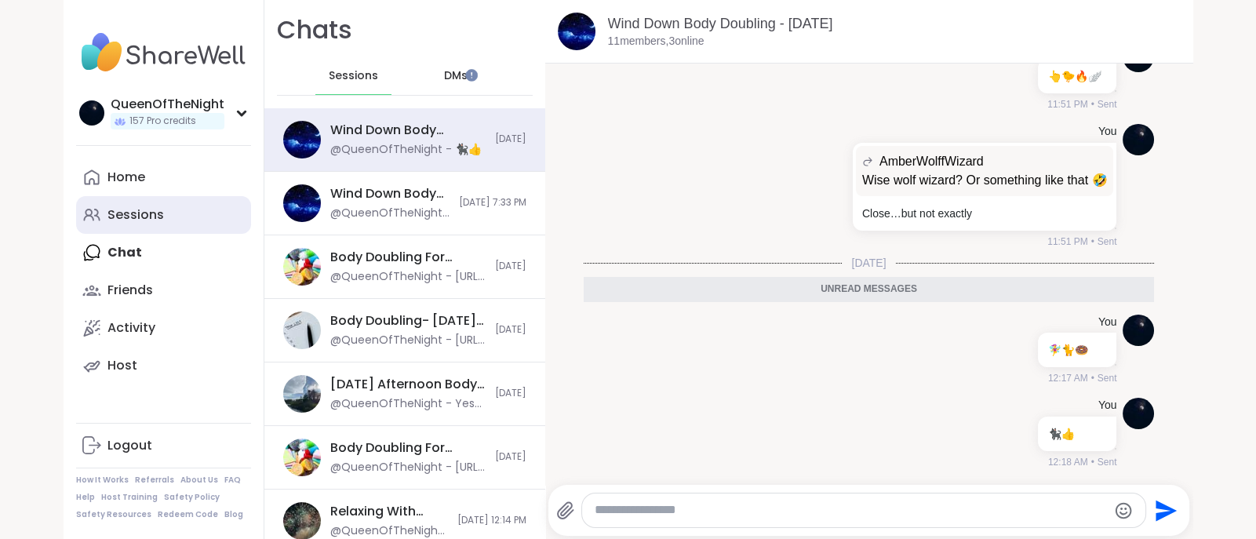
click at [147, 206] on div "Sessions" at bounding box center [136, 214] width 57 height 17
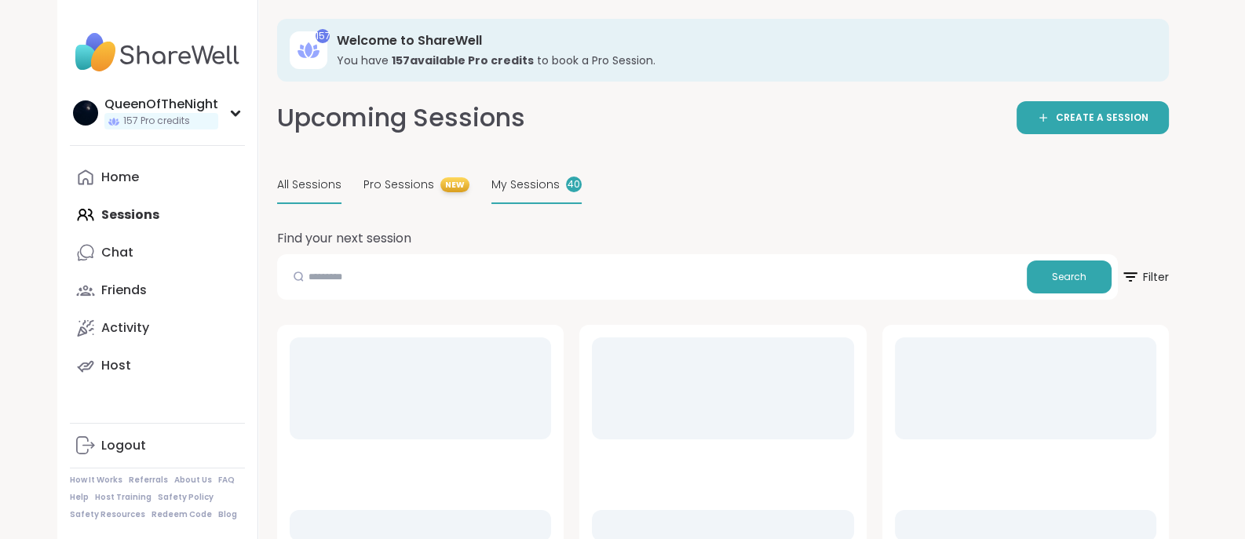
click at [520, 188] on span "My Sessions" at bounding box center [525, 185] width 68 height 16
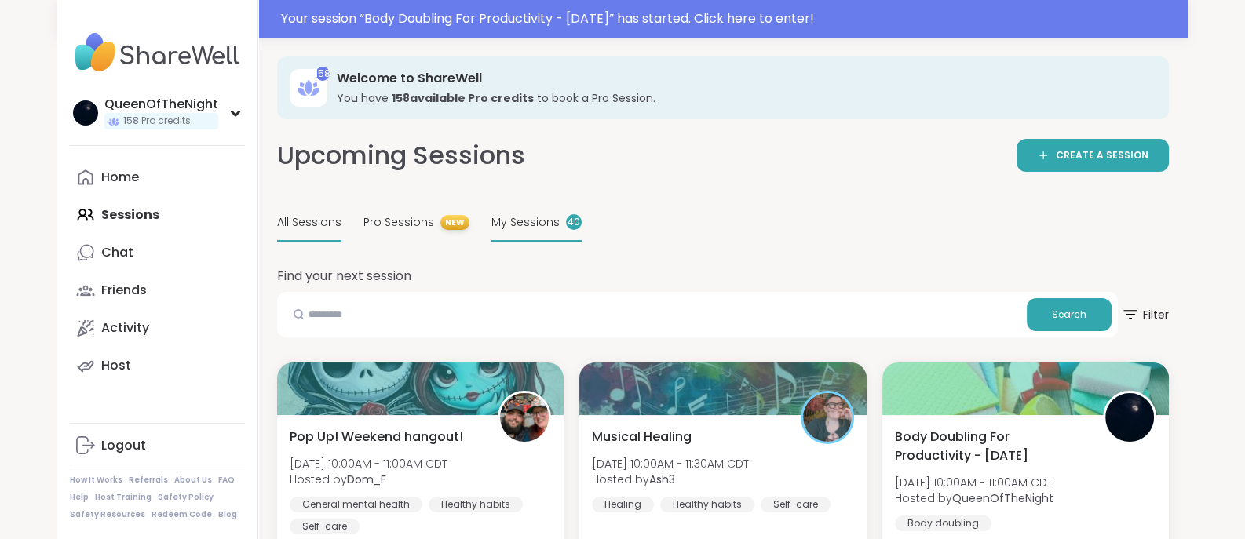
click at [526, 230] on span "My Sessions" at bounding box center [525, 222] width 68 height 16
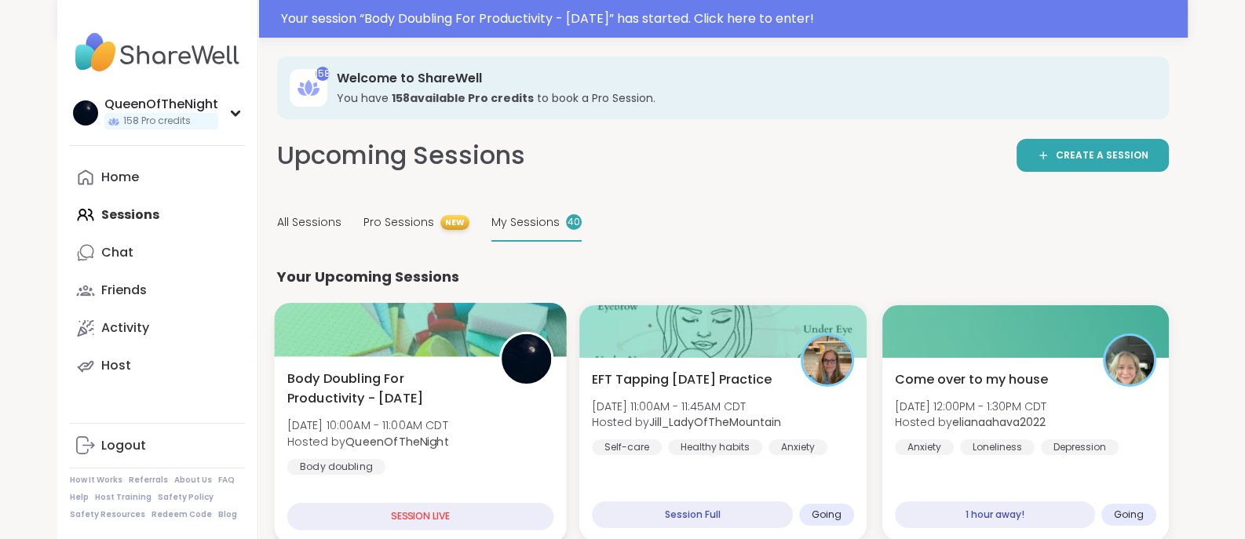
click at [455, 349] on div at bounding box center [420, 329] width 293 height 53
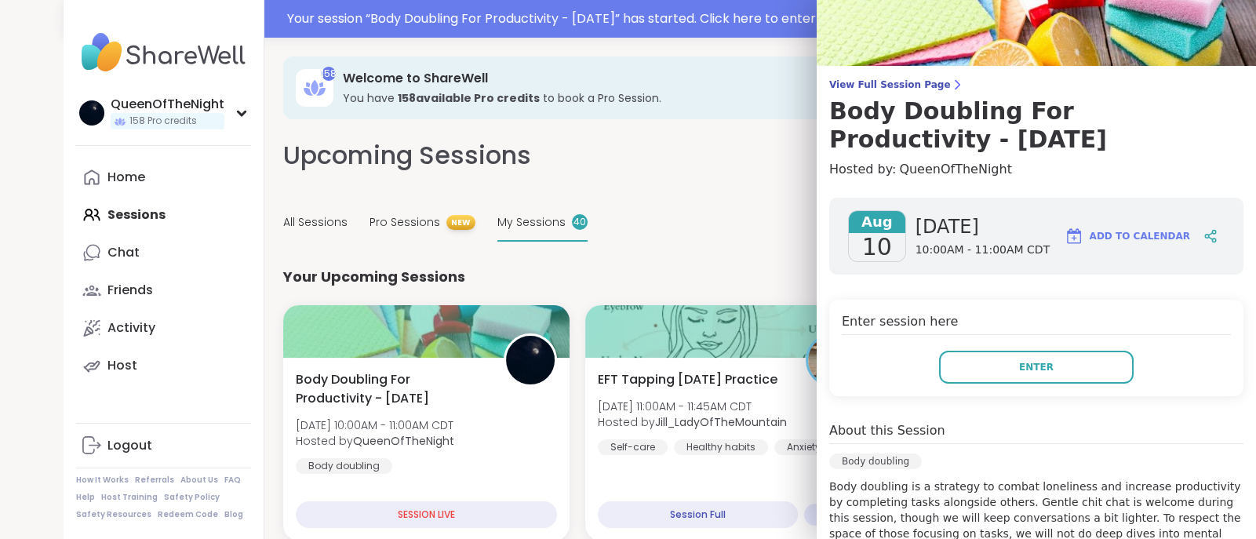
scroll to position [56, 0]
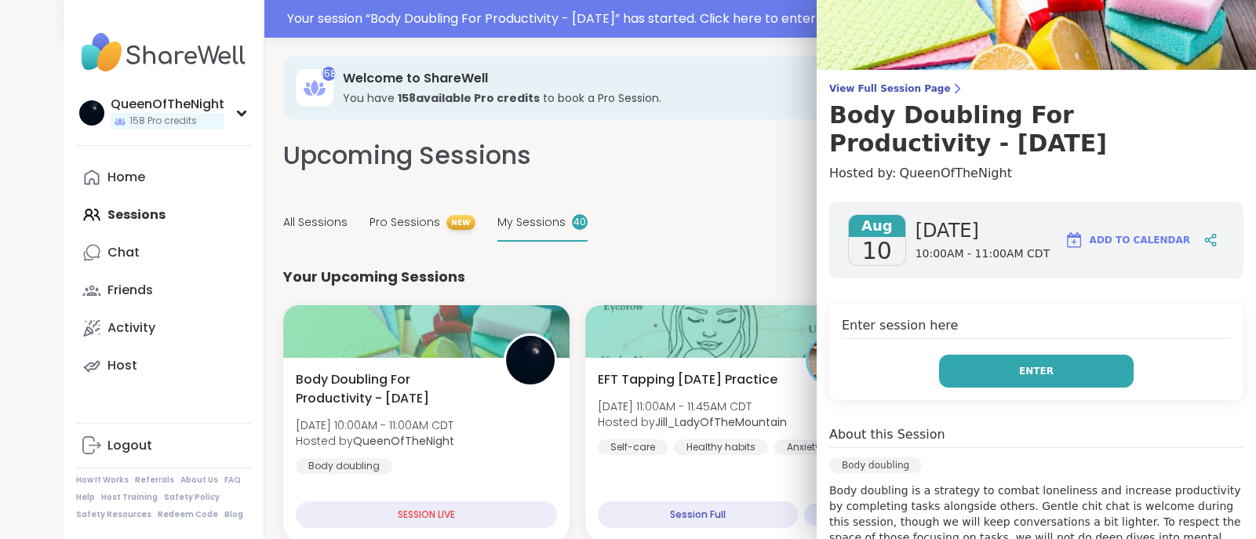
click at [993, 370] on button "Enter" at bounding box center [1036, 371] width 195 height 33
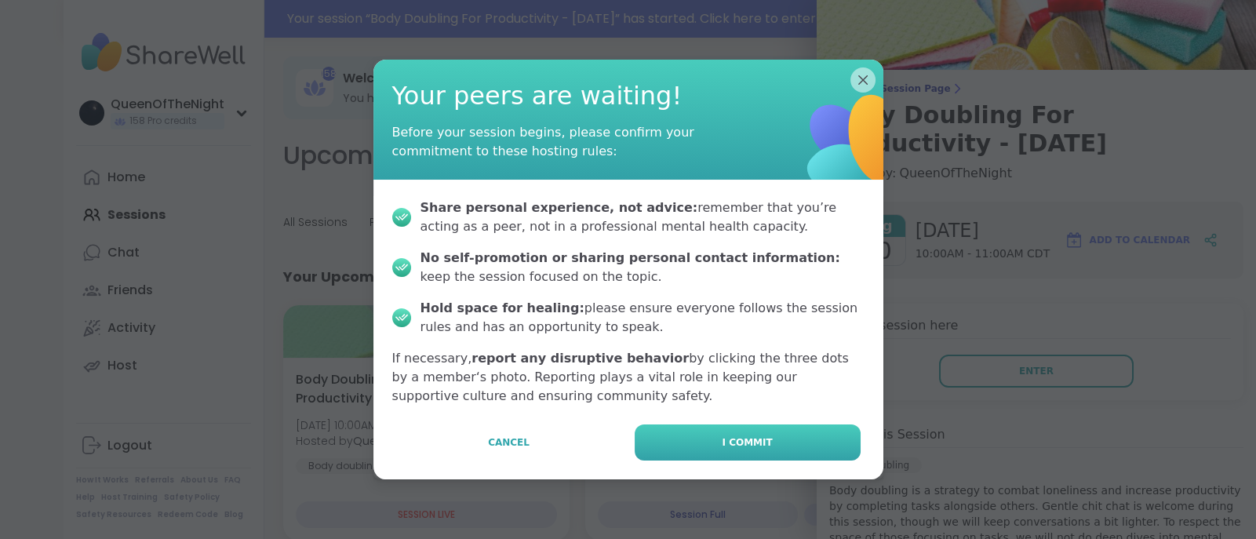
click at [736, 434] on button "I commit" at bounding box center [748, 443] width 226 height 36
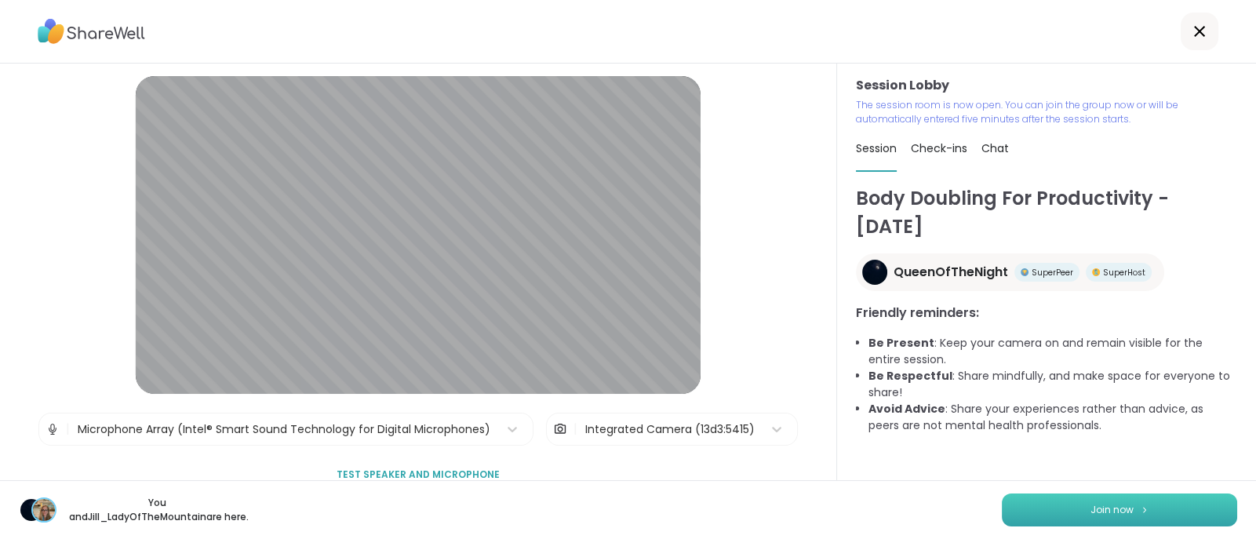
click at [1071, 516] on button "Join now" at bounding box center [1119, 510] width 235 height 33
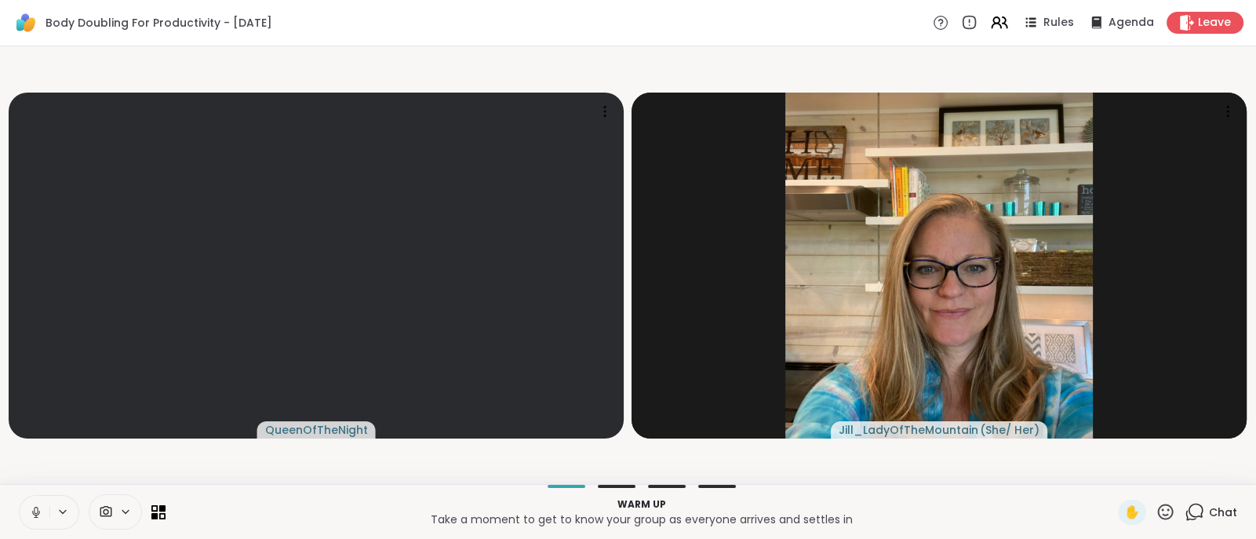
click at [30, 514] on icon at bounding box center [36, 512] width 14 height 14
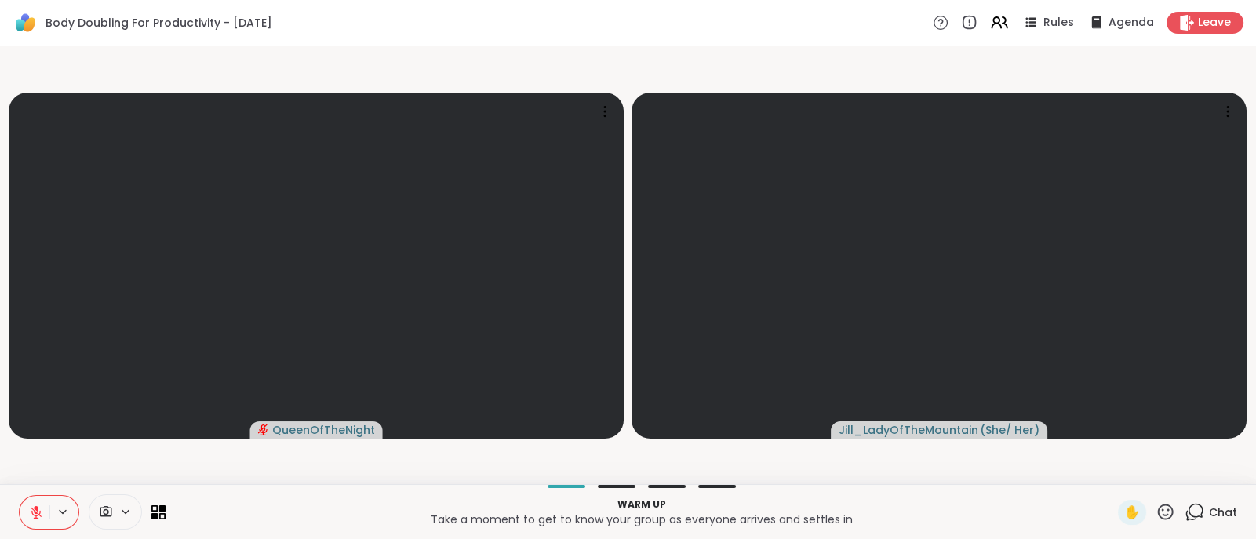
click at [1187, 523] on div "Chat" at bounding box center [1211, 512] width 53 height 25
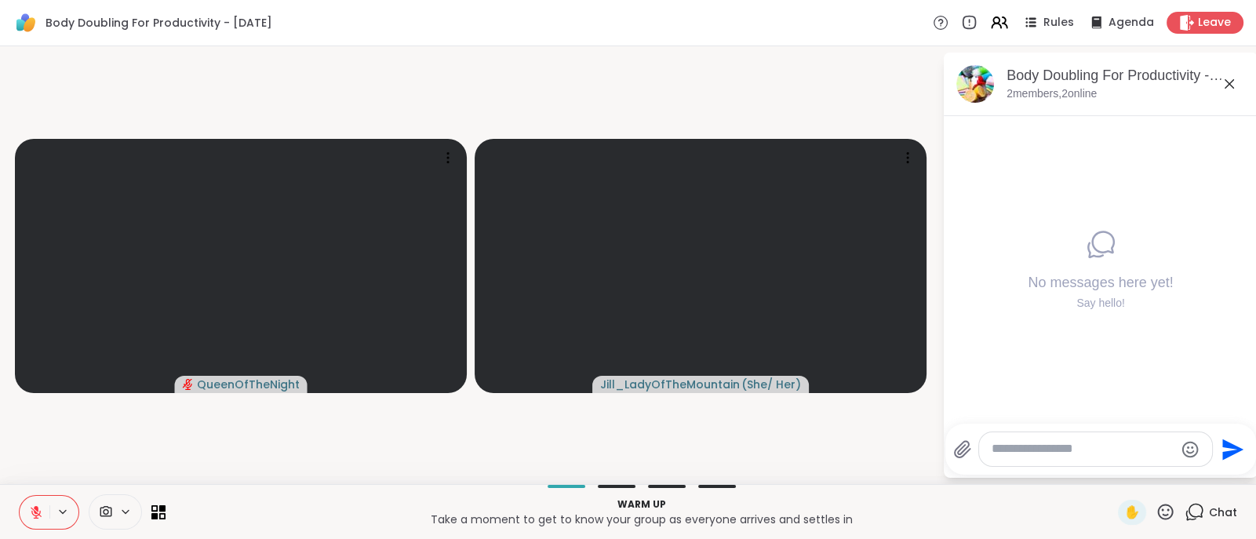
click at [1084, 451] on textarea "Type your message" at bounding box center [1083, 449] width 183 height 16
type textarea "*******"
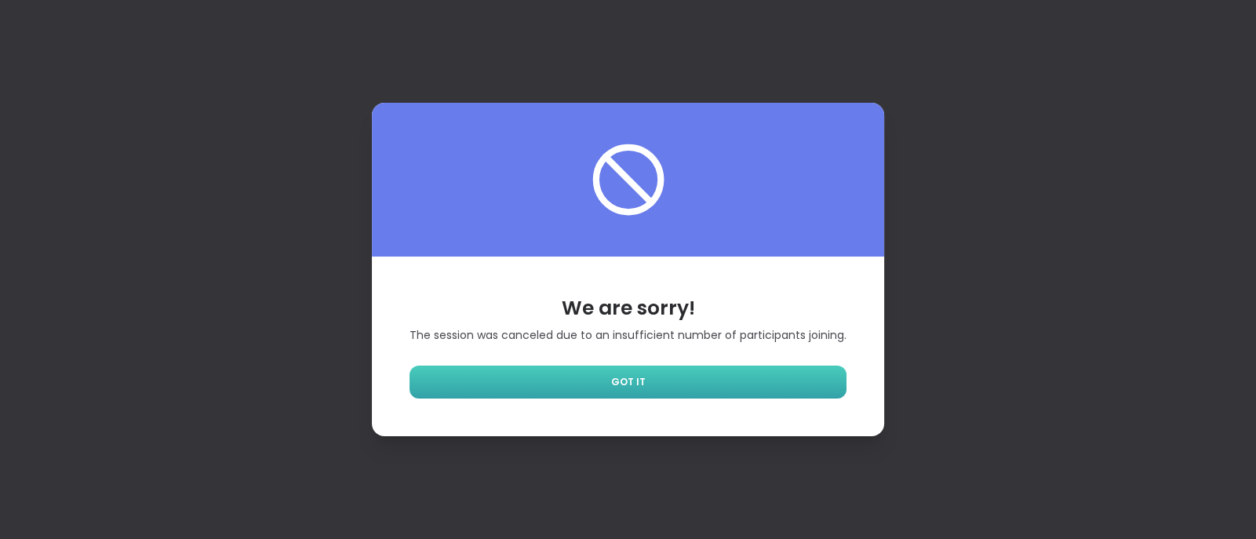
click at [587, 379] on link "GOT IT" at bounding box center [628, 382] width 437 height 33
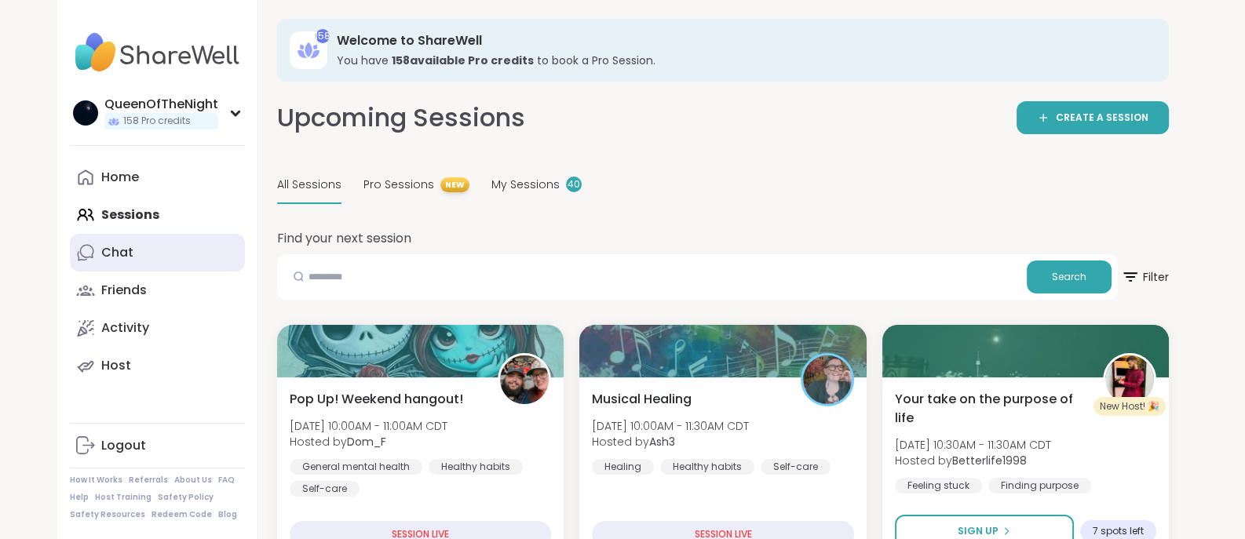
click at [133, 246] on link "Chat" at bounding box center [157, 253] width 175 height 38
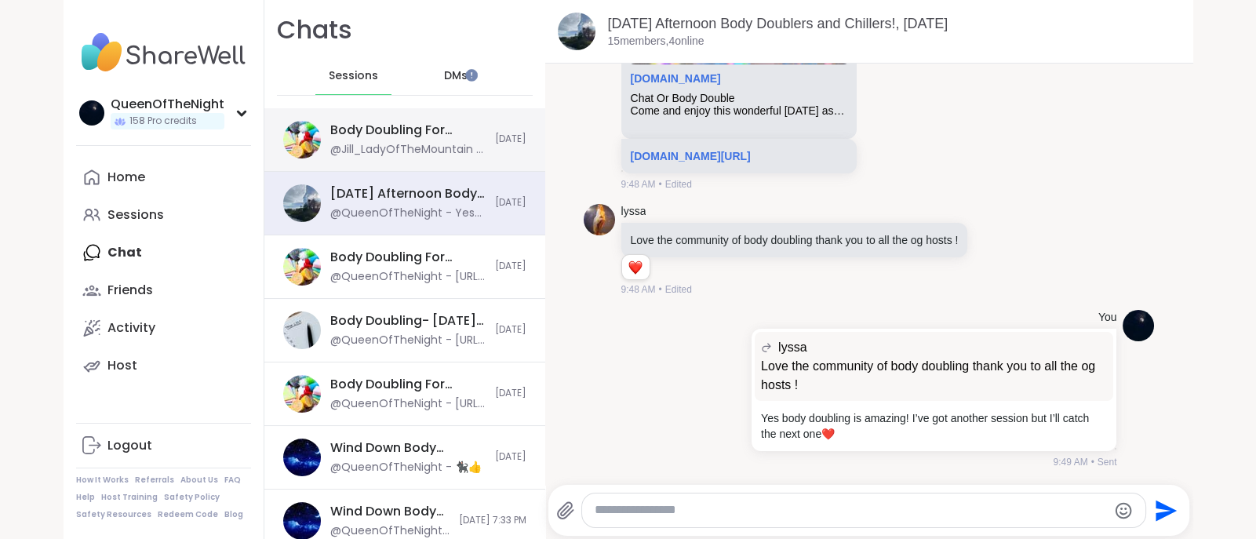
click at [396, 164] on div "Body Doubling For Productivity - Sunday, Aug 10 @Jill_LadyOfTheMountain - I’m s…" at bounding box center [404, 140] width 281 height 64
